Goal: Check status: Check status

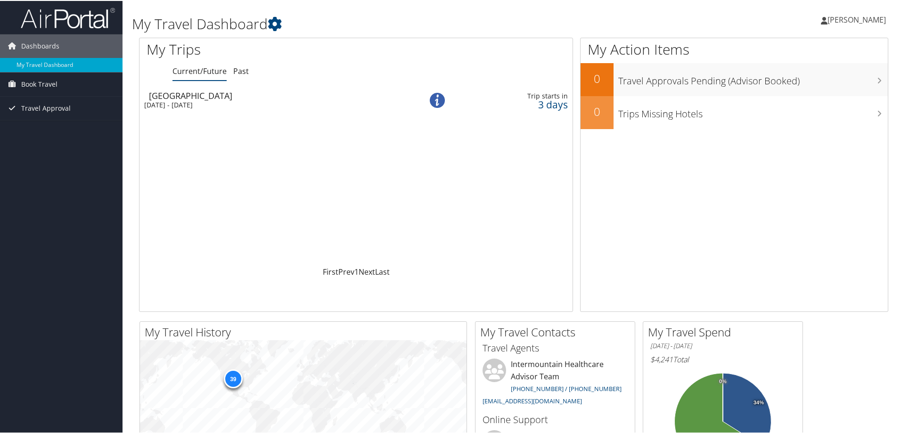
click at [197, 101] on div "[DATE] - [DATE]" at bounding box center [270, 104] width 252 height 8
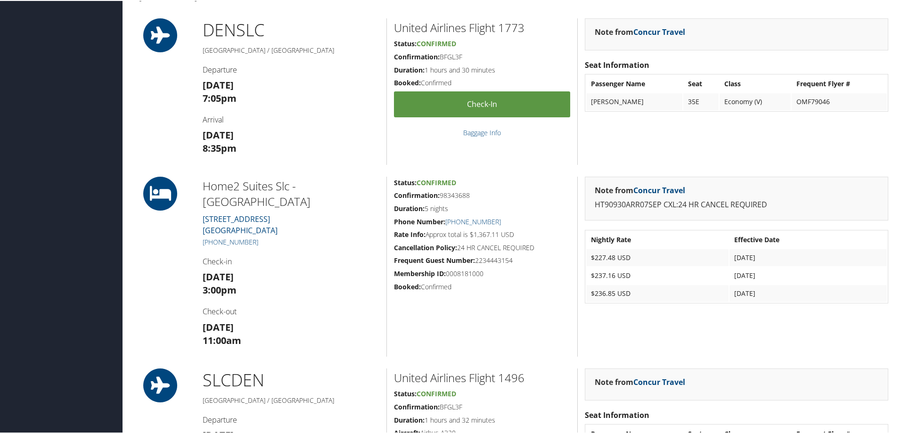
scroll to position [271, 0]
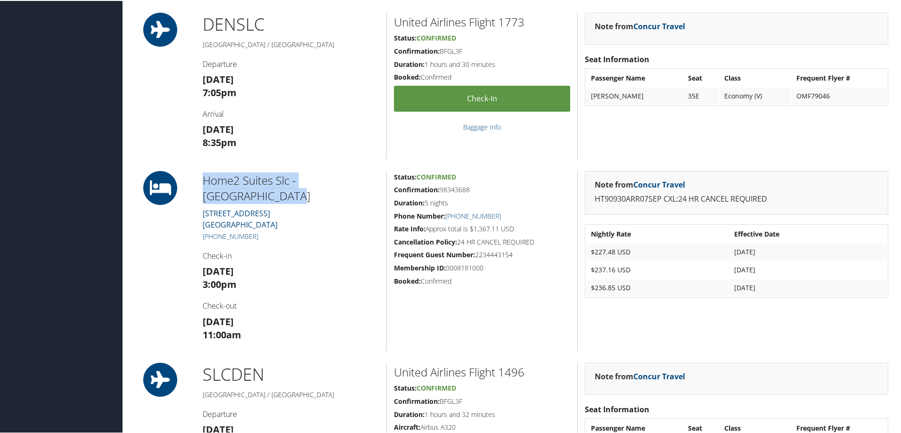
drag, startPoint x: 248, startPoint y: 207, endPoint x: 146, endPoint y: 168, distance: 108.8
click at [155, 172] on div "Home2 Suites [GEOGRAPHIC_DATA][STREET_ADDRESS] [PHONE_NUMBER] Check-in [DATE] 3…" at bounding box center [514, 260] width 764 height 180
click at [320, 182] on h2 "Home2 Suites Slc - [GEOGRAPHIC_DATA]" at bounding box center [291, 188] width 177 height 32
click at [256, 213] on link "[STREET_ADDRESS]" at bounding box center [240, 218] width 75 height 22
